Goal: Entertainment & Leisure: Consume media (video, audio)

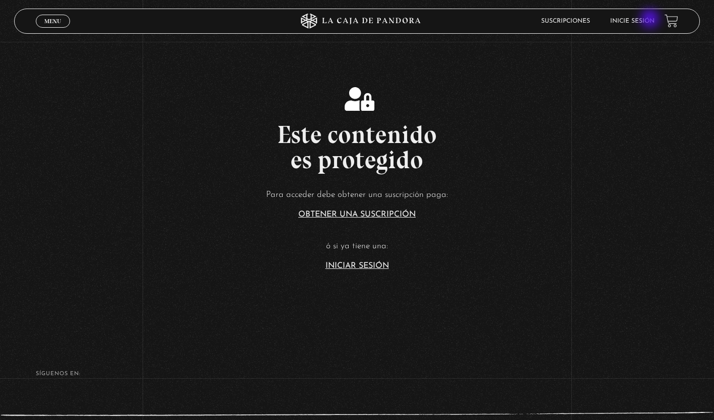
click at [651, 20] on link "Inicie sesión" at bounding box center [632, 21] width 44 height 6
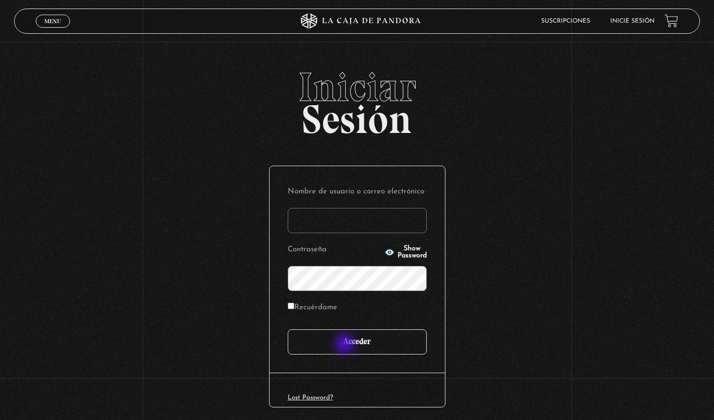
type input "[EMAIL_ADDRESS][DOMAIN_NAME]"
click at [346, 345] on input "Acceder" at bounding box center [357, 342] width 139 height 25
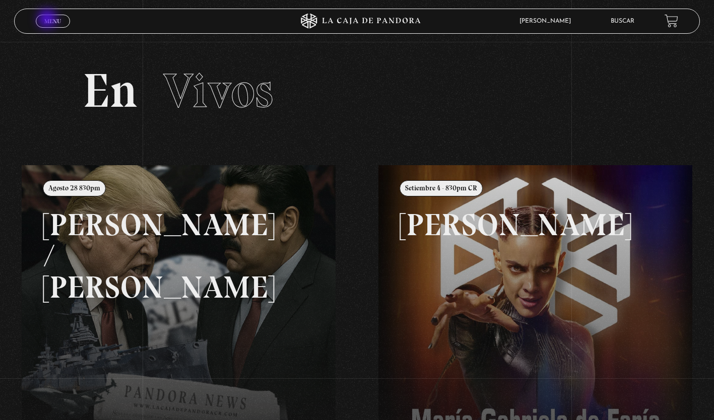
click at [48, 20] on span "Menu" at bounding box center [52, 21] width 17 height 6
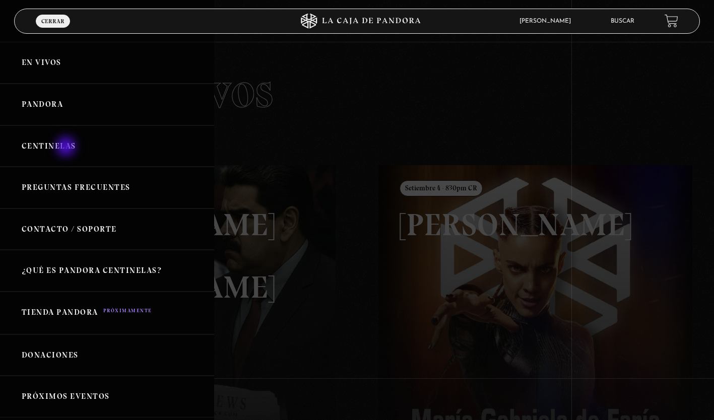
click at [67, 148] on link "Centinelas" at bounding box center [107, 146] width 214 height 42
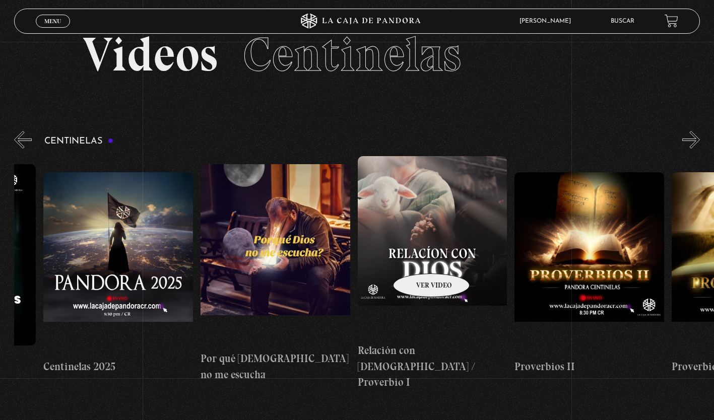
scroll to position [0, 128]
click at [448, 266] on figure at bounding box center [432, 246] width 150 height 181
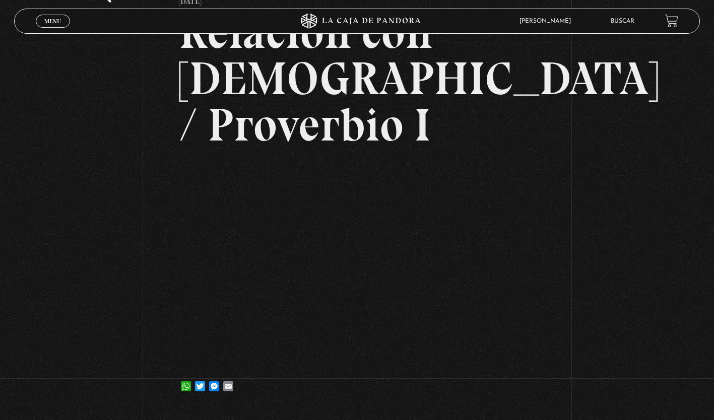
scroll to position [106, 0]
